Goal: Task Accomplishment & Management: Manage account settings

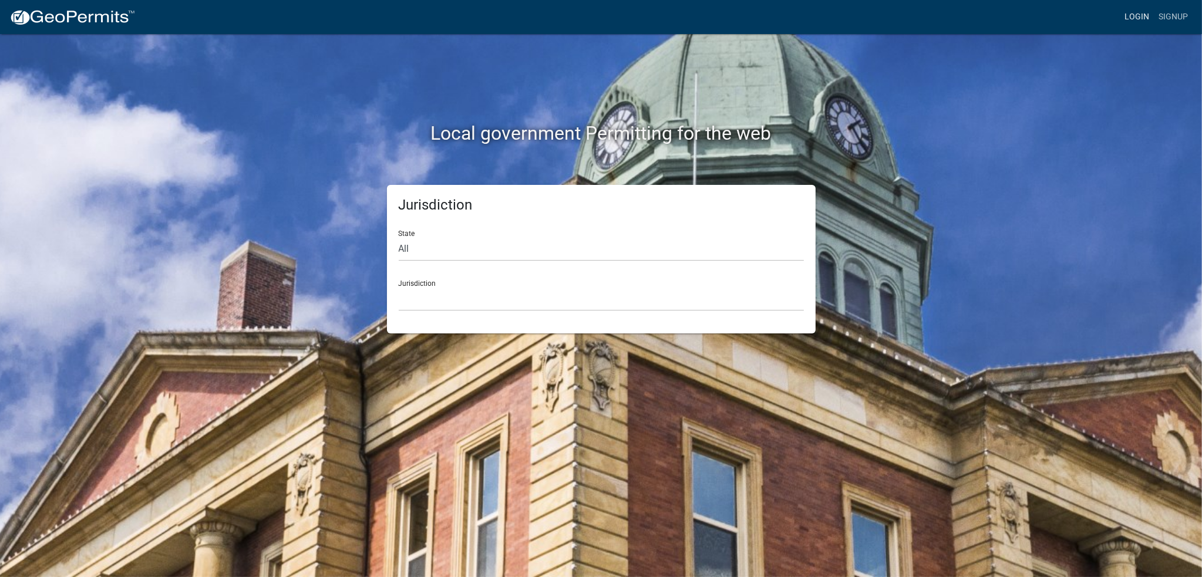
click at [1143, 8] on link "Login" at bounding box center [1137, 17] width 34 height 22
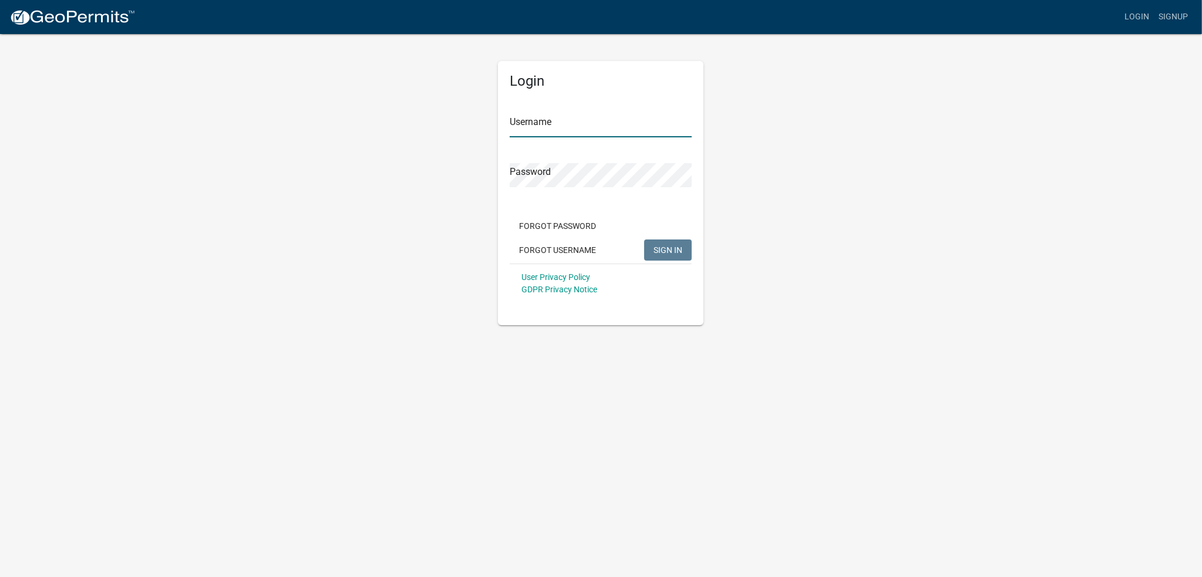
click at [573, 117] on input "Username" at bounding box center [601, 125] width 182 height 24
type input "[PERSON_NAME]"
click at [644, 240] on button "SIGN IN" at bounding box center [668, 250] width 48 height 21
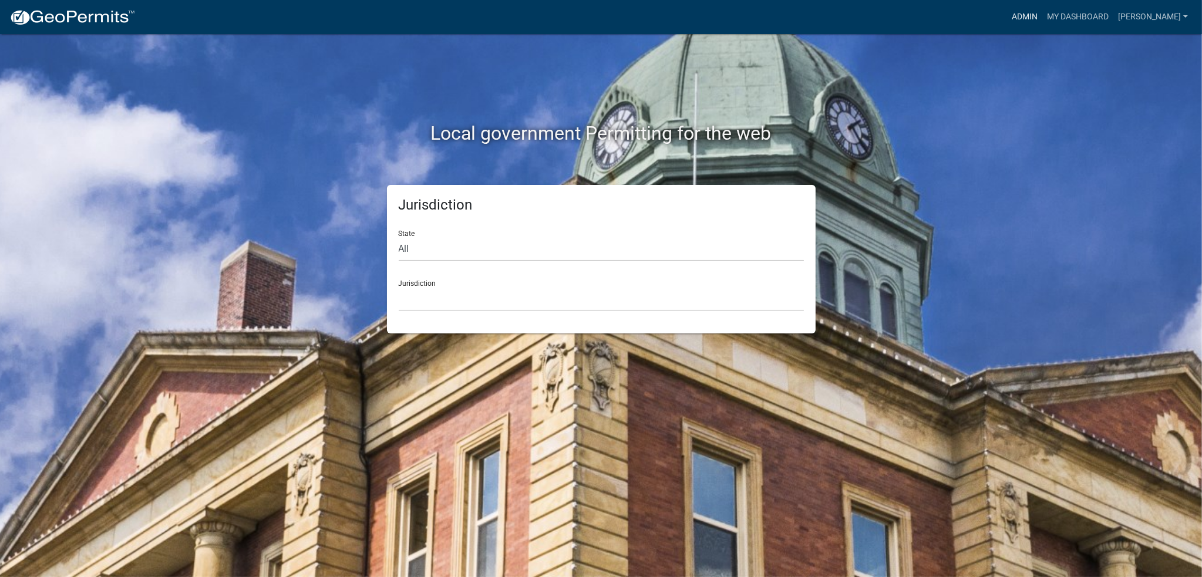
click at [1042, 23] on link "Admin" at bounding box center [1024, 17] width 35 height 22
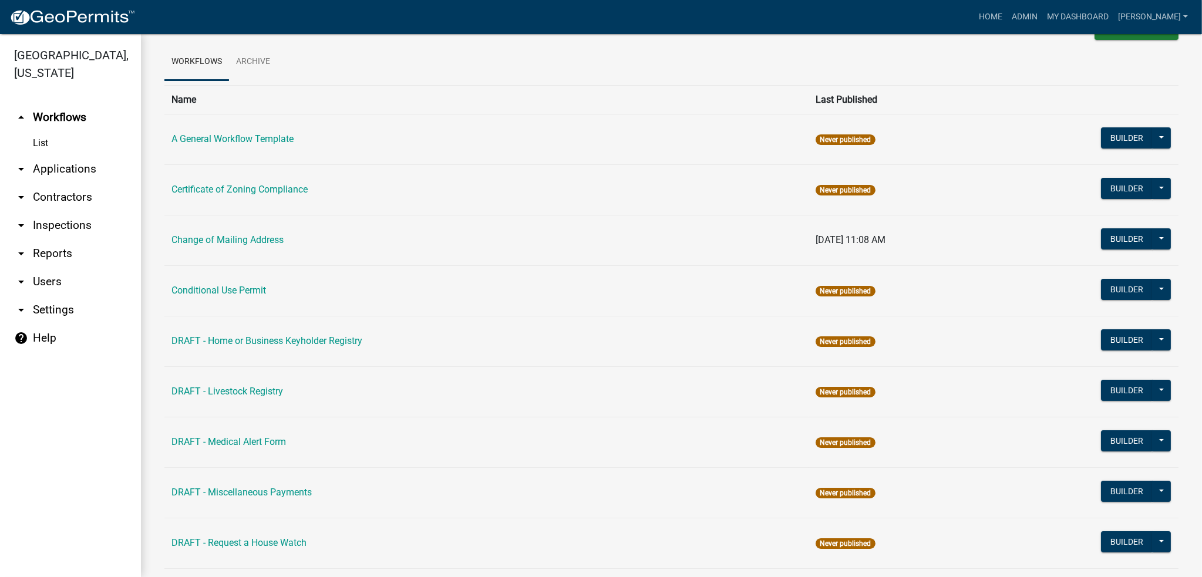
scroll to position [59, 0]
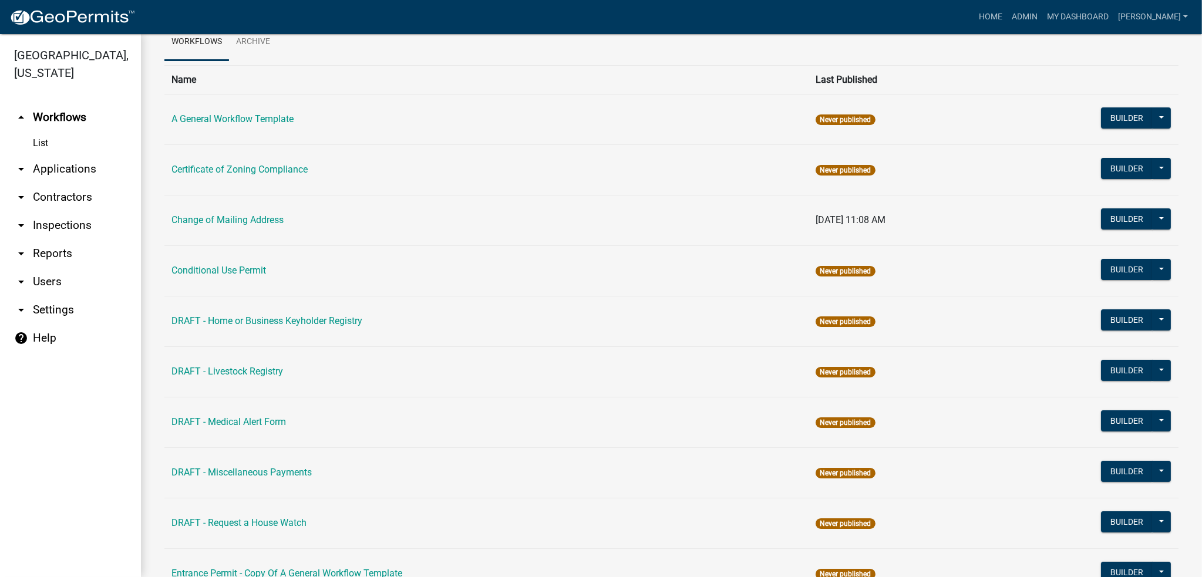
click at [250, 213] on td "Change of Mailing Address" at bounding box center [486, 220] width 644 height 51
click at [251, 216] on link "Change of Mailing Address" at bounding box center [227, 219] width 112 height 11
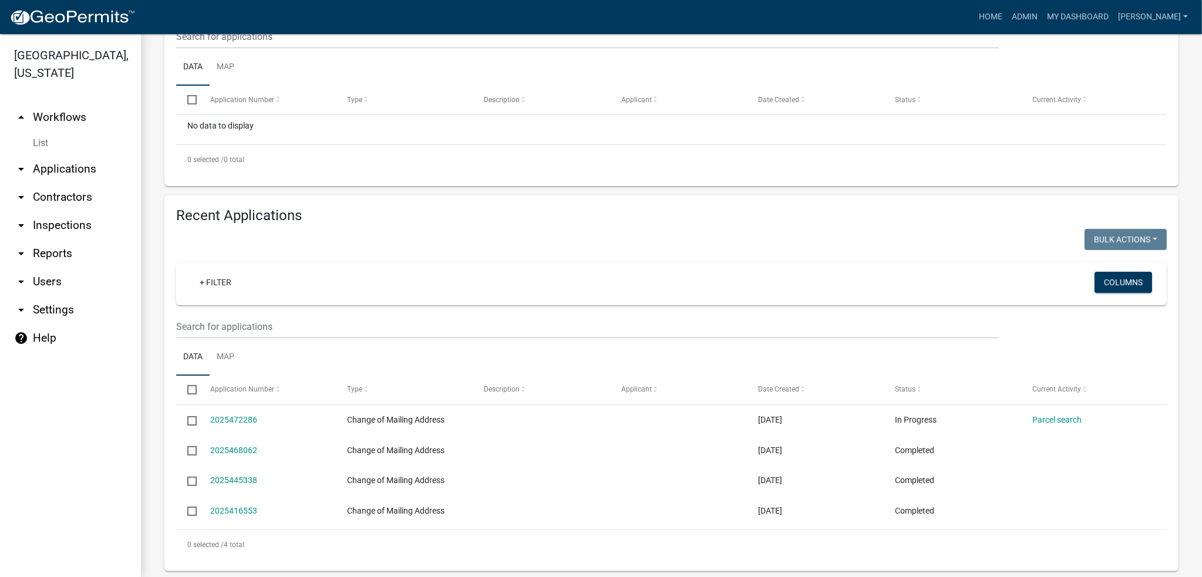
scroll to position [283, 0]
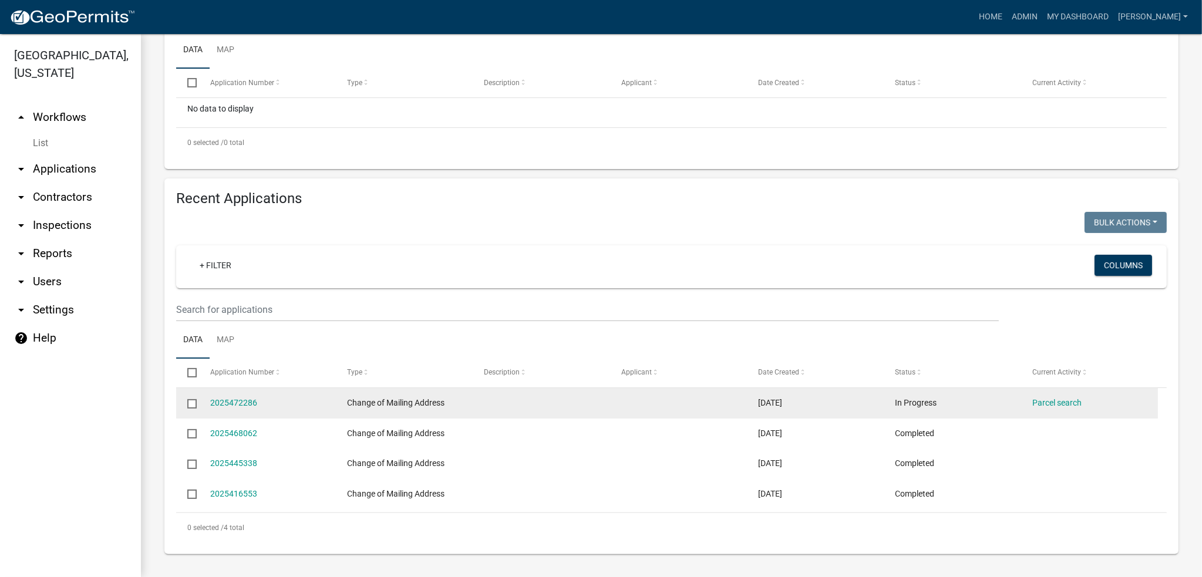
click at [192, 401] on input "checkbox" at bounding box center [191, 403] width 8 height 8
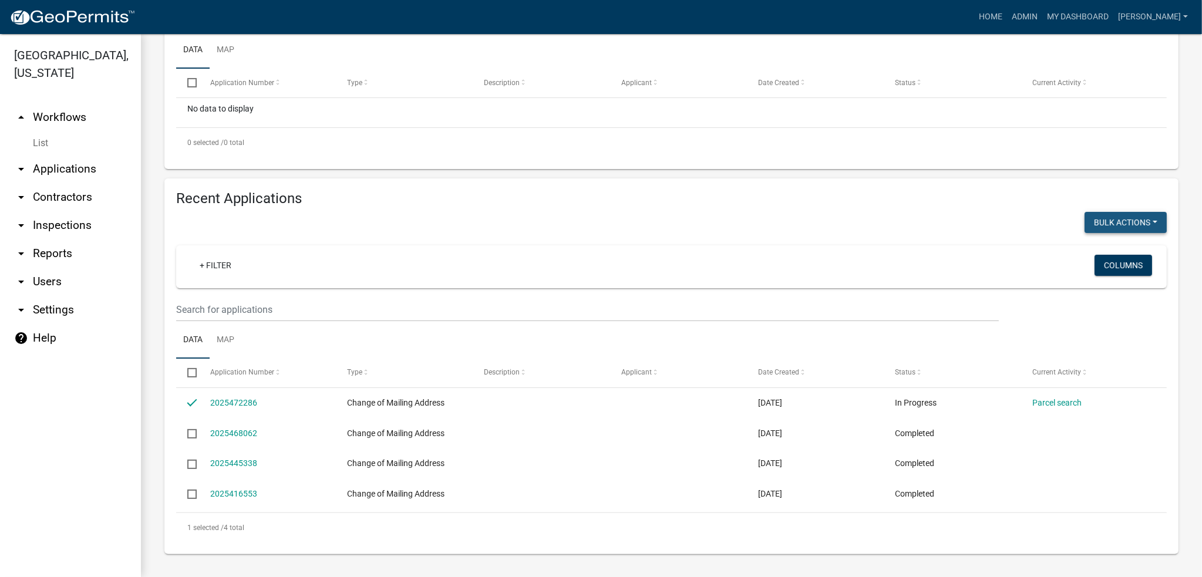
click at [1098, 214] on button "Bulk Actions" at bounding box center [1126, 222] width 82 height 21
click at [1095, 249] on button "Void" at bounding box center [1120, 253] width 94 height 28
checkbox input "false"
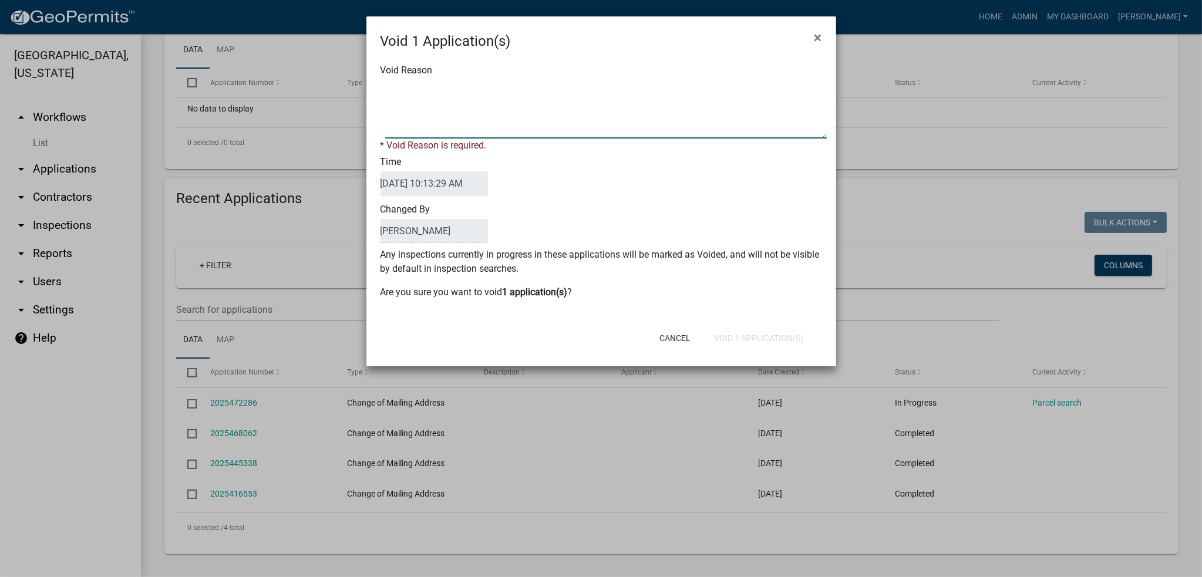
click at [437, 127] on textarea "Void Reason" at bounding box center [606, 109] width 442 height 59
type textarea "Never Completed"
click at [785, 335] on div "Cancel Void 1 Application(s)" at bounding box center [678, 338] width 290 height 31
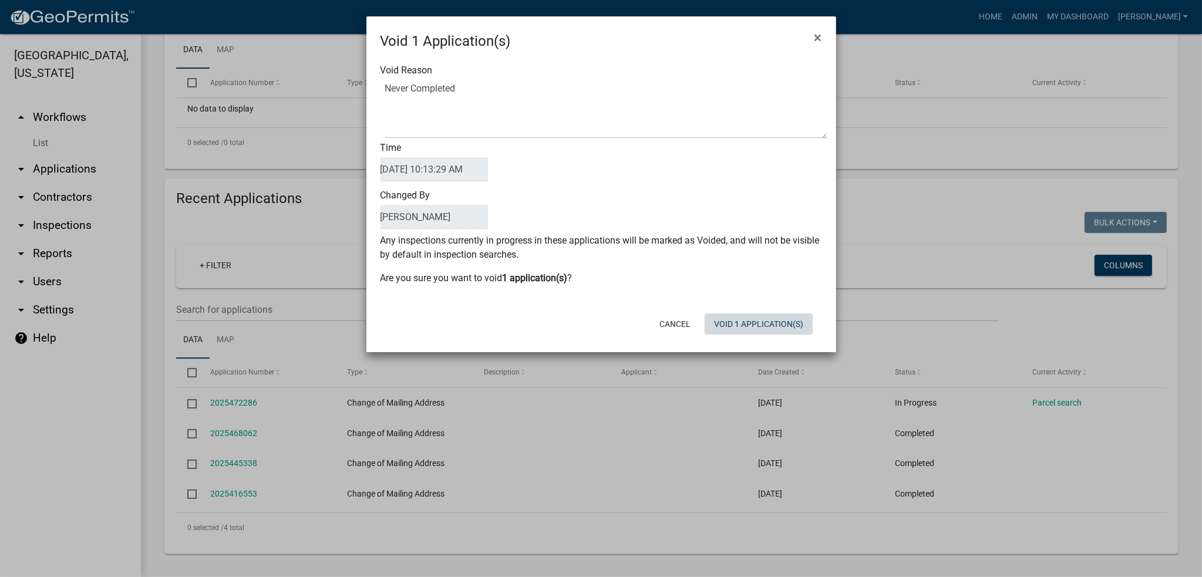
click at [781, 328] on button "Void 1 Application(s)" at bounding box center [759, 324] width 108 height 21
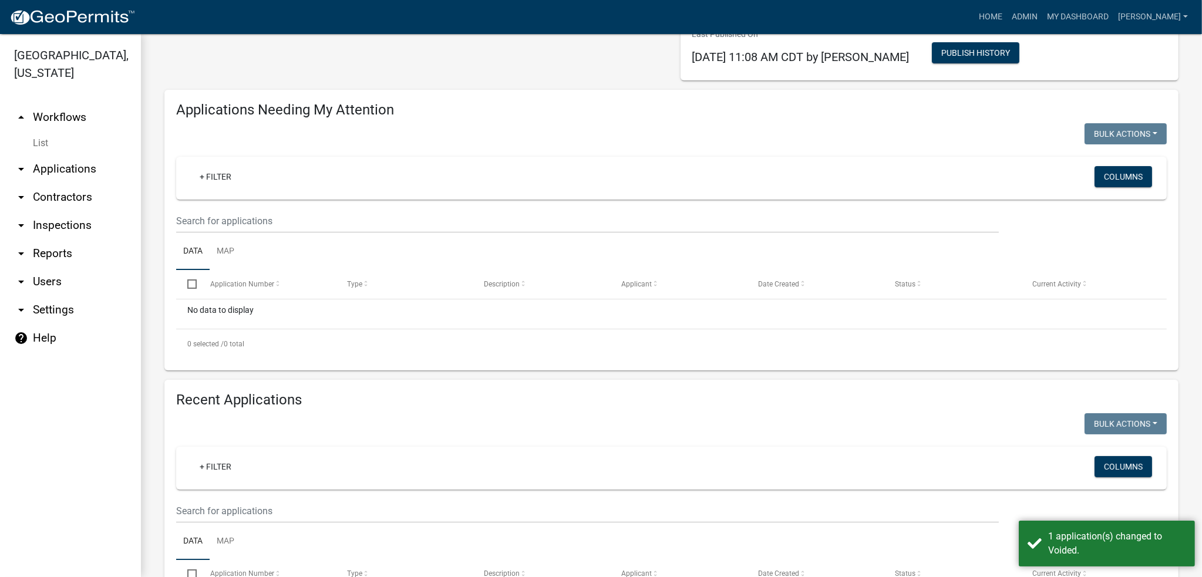
scroll to position [0, 0]
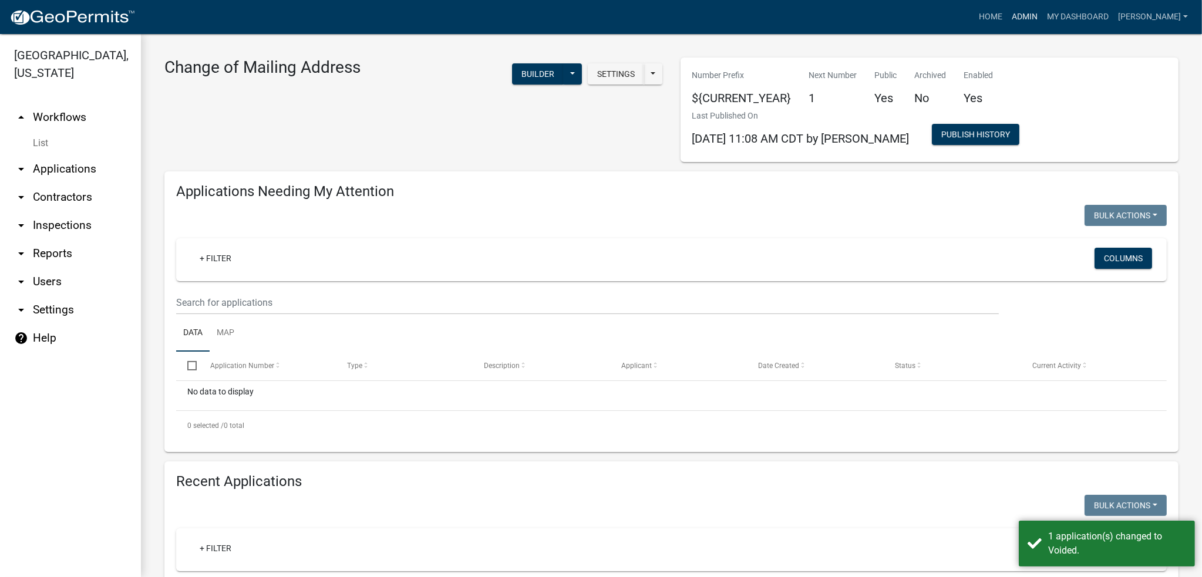
click at [1040, 14] on link "Admin" at bounding box center [1024, 17] width 35 height 22
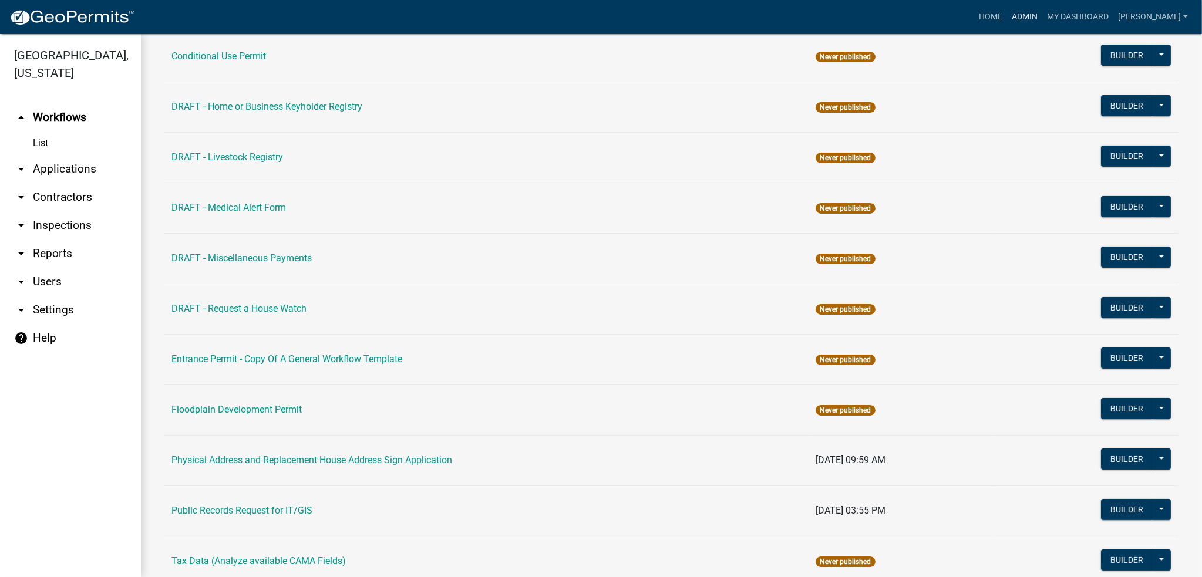
scroll to position [294, 0]
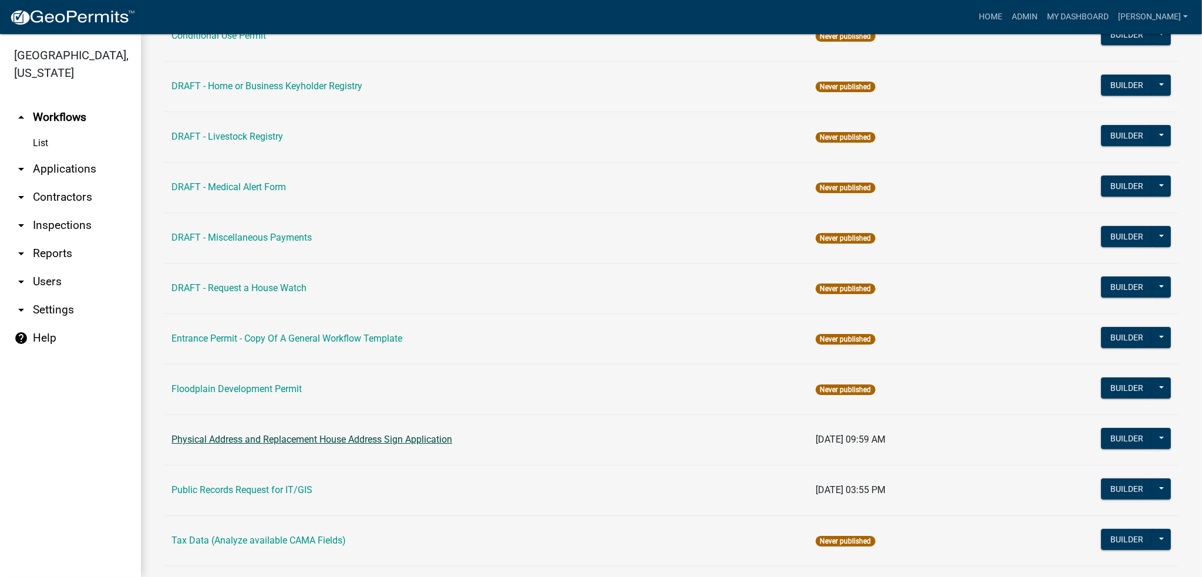
click at [320, 443] on link "Physical Address and Replacement House Address Sign Application" at bounding box center [311, 439] width 281 height 11
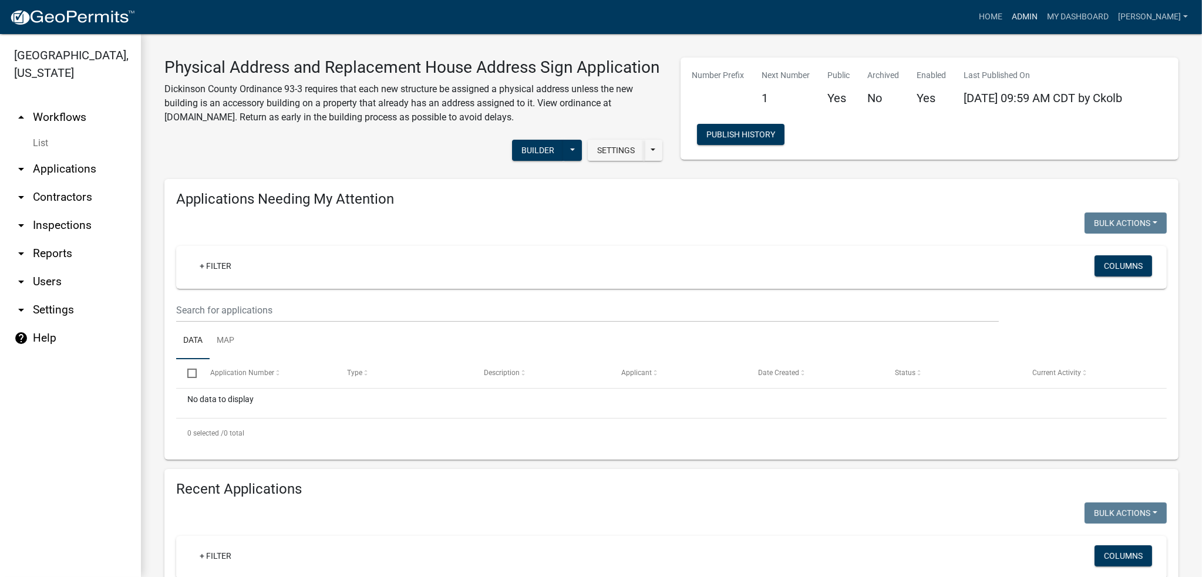
click at [1042, 16] on link "Admin" at bounding box center [1024, 17] width 35 height 22
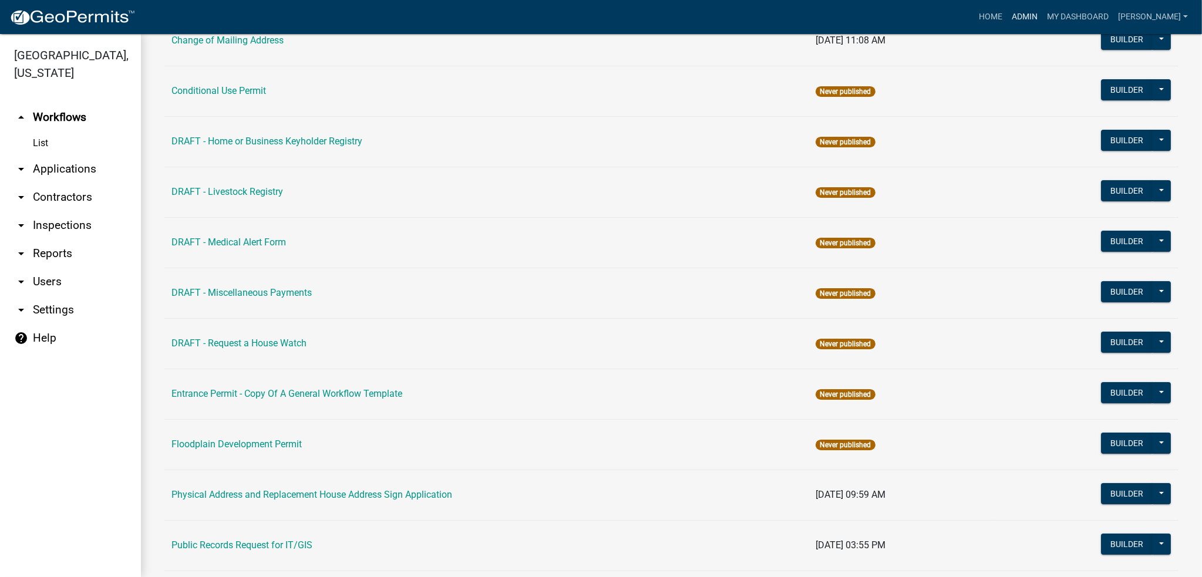
scroll to position [352, 0]
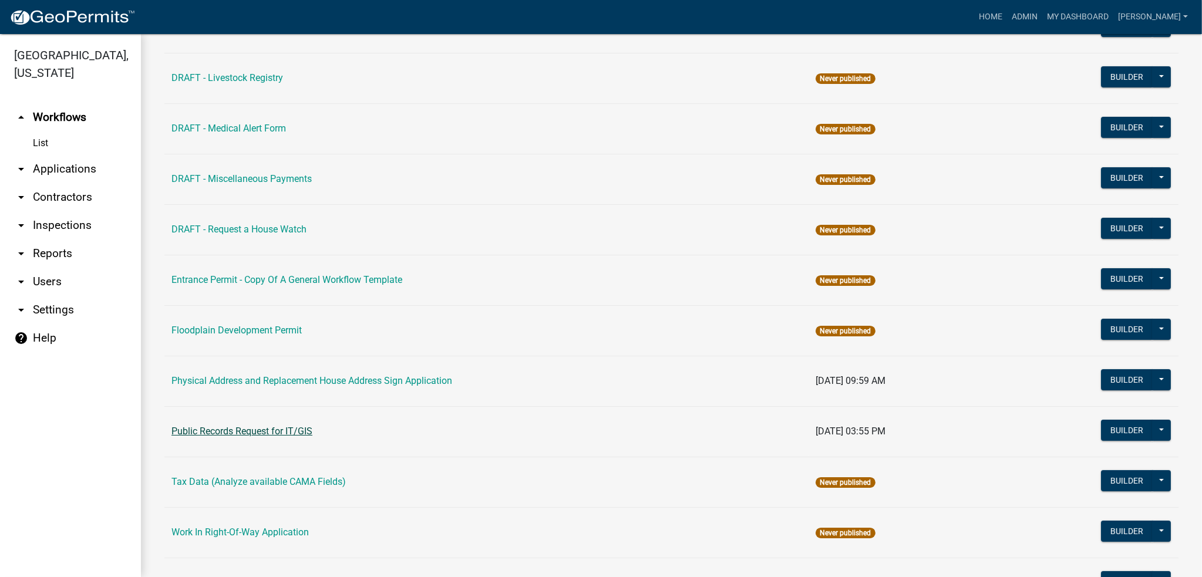
click at [289, 426] on link "Public Records Request for IT/GIS" at bounding box center [241, 431] width 141 height 11
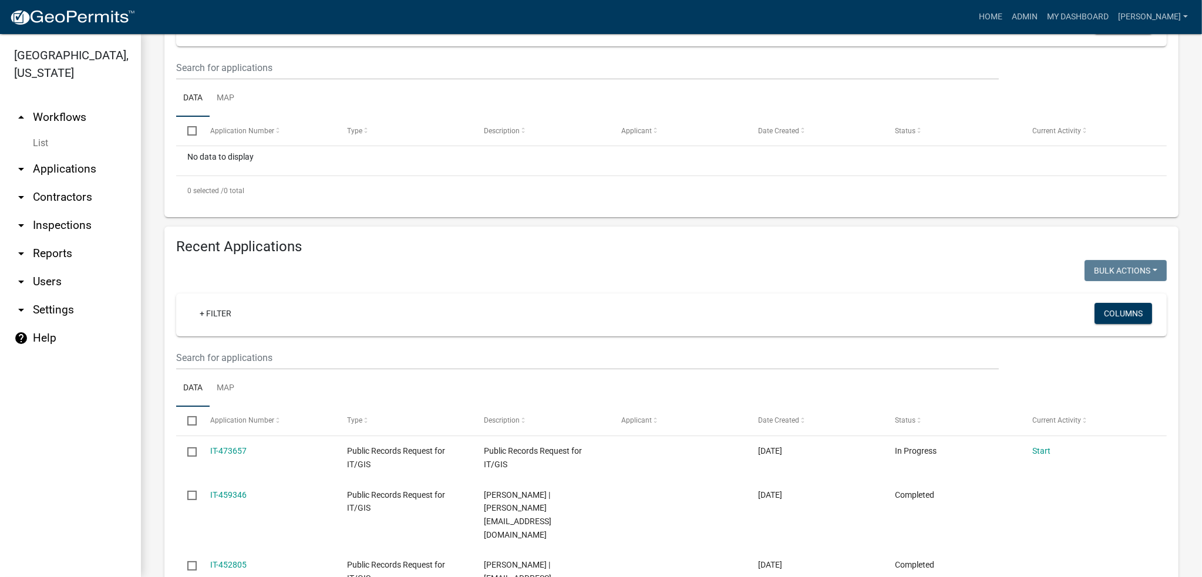
scroll to position [294, 0]
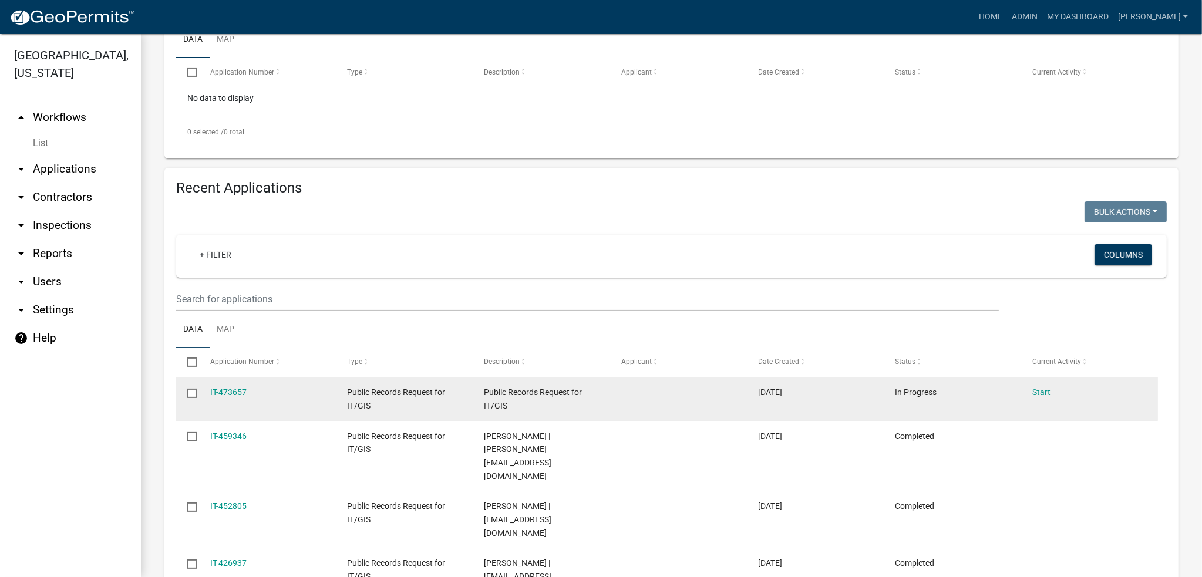
click at [193, 392] on input "checkbox" at bounding box center [191, 393] width 8 height 8
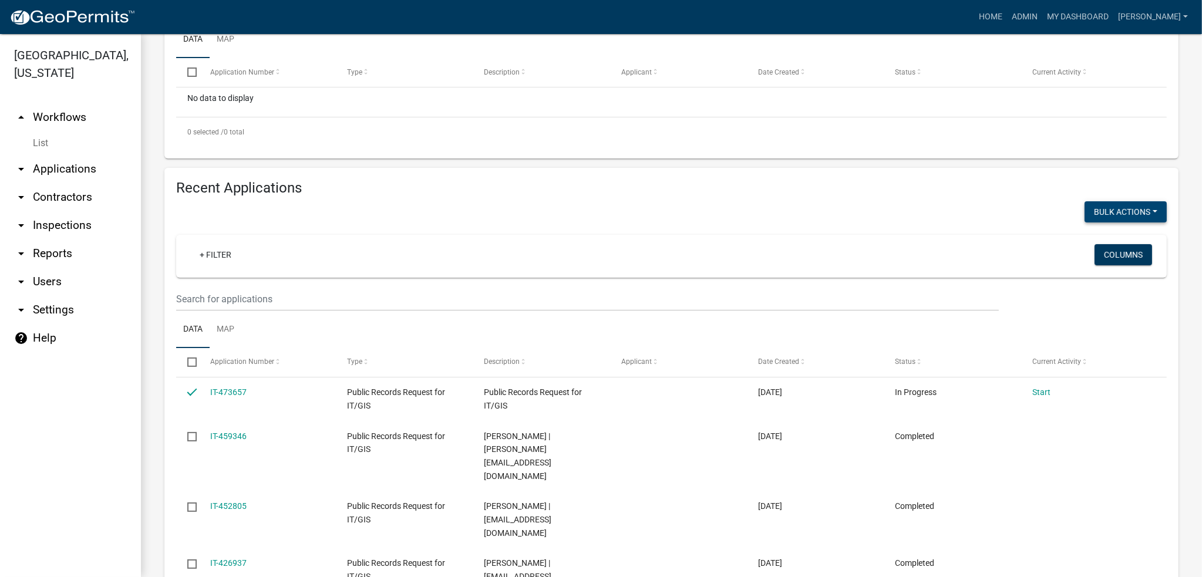
click at [1100, 212] on button "Bulk Actions" at bounding box center [1126, 211] width 82 height 21
click at [1100, 234] on button "Void" at bounding box center [1120, 242] width 94 height 28
checkbox input "false"
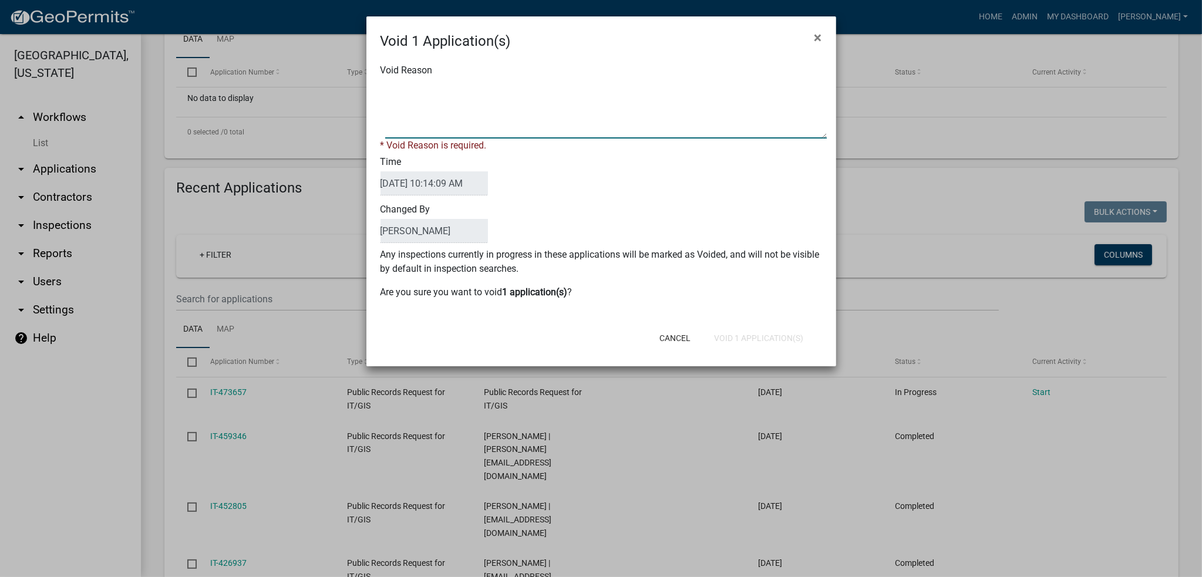
click at [417, 107] on textarea "Void Reason" at bounding box center [606, 109] width 442 height 59
type textarea "Never Completed"
click at [772, 333] on button "Void 1 Application(s)" at bounding box center [759, 338] width 108 height 21
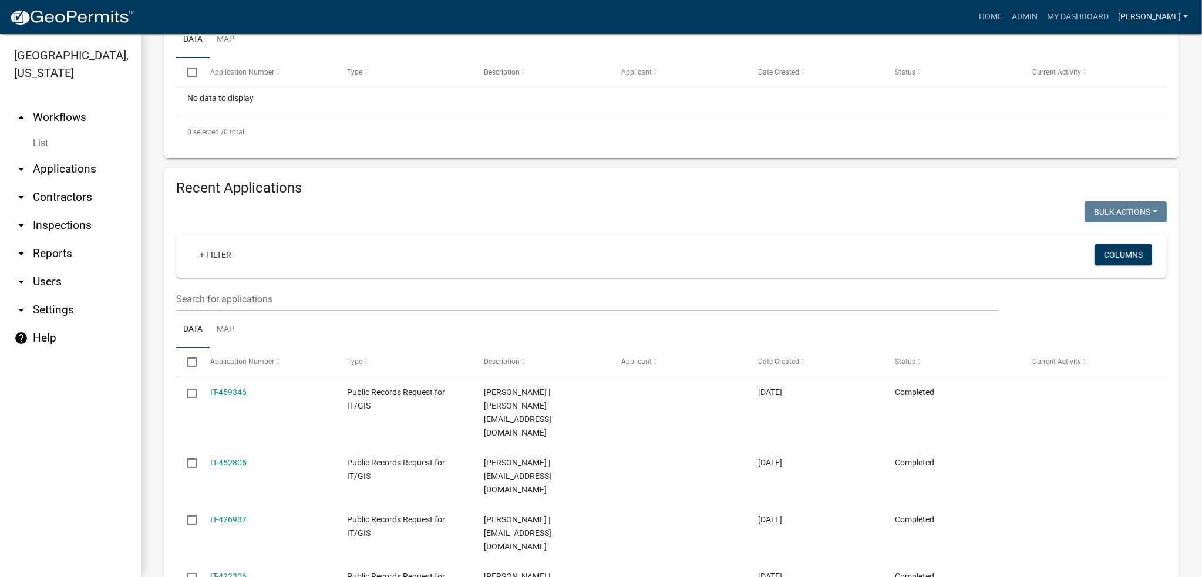
click at [1163, 19] on link "[PERSON_NAME]" at bounding box center [1153, 17] width 79 height 22
click at [1123, 116] on link "Logout" at bounding box center [1146, 114] width 94 height 28
